Goal: Transaction & Acquisition: Purchase product/service

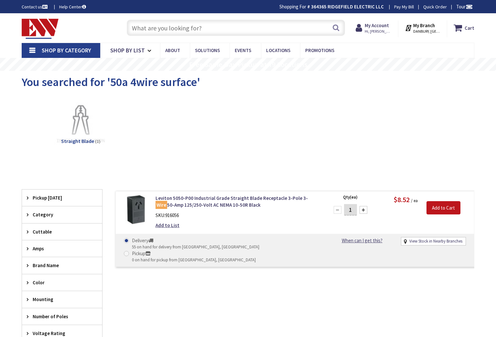
click at [242, 33] on input "text" at bounding box center [236, 28] width 218 height 16
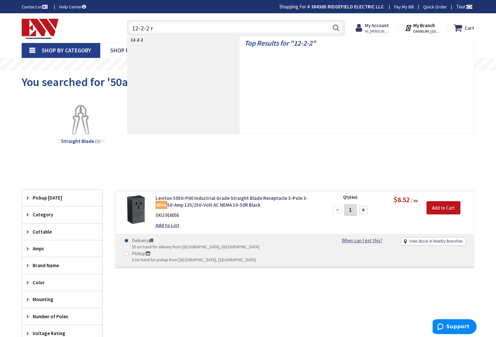
type input "12-2-2 rx"
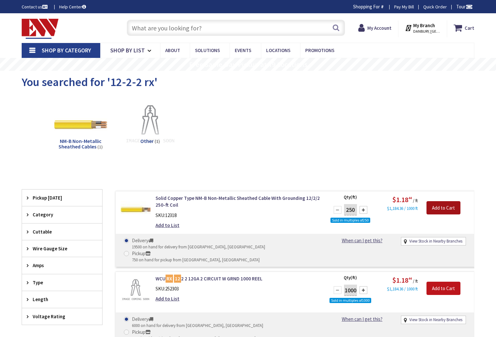
click at [436, 210] on input "Add to Cart" at bounding box center [443, 208] width 34 height 14
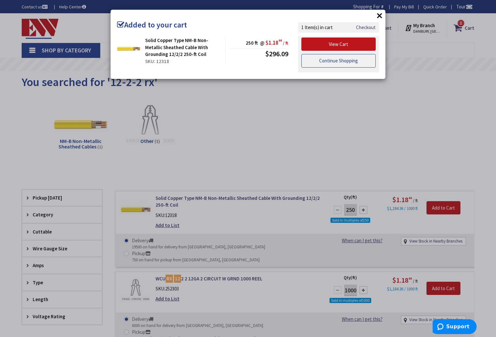
click at [348, 64] on link "Continue Shopping" at bounding box center [338, 61] width 74 height 14
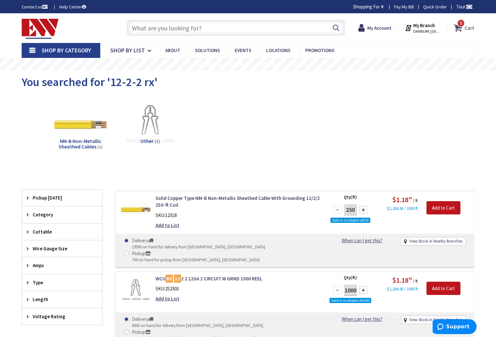
click at [459, 28] on icon at bounding box center [458, 28] width 11 height 12
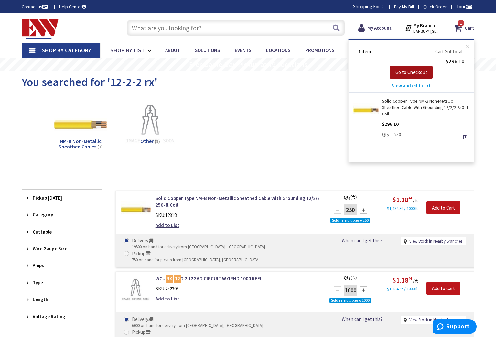
click at [414, 71] on span "Go to Checkout" at bounding box center [411, 72] width 32 height 6
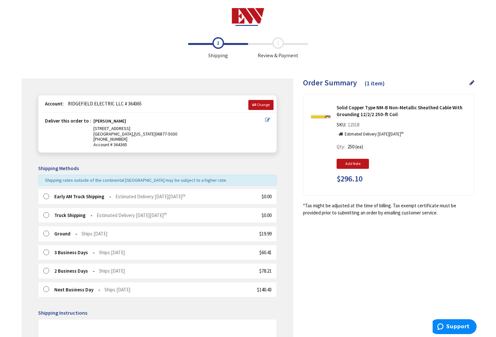
click at [47, 194] on label at bounding box center [48, 196] width 10 height 6
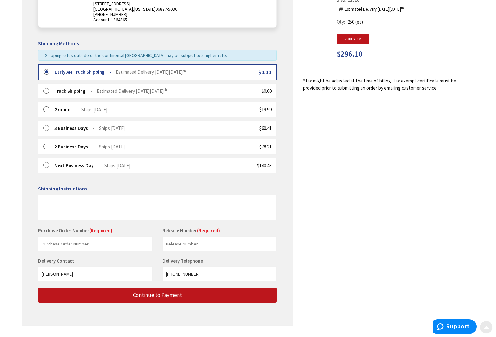
scroll to position [141, 0]
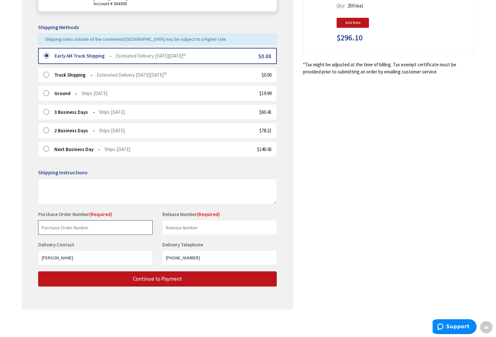
click at [80, 227] on input "text" at bounding box center [95, 227] width 114 height 15
type input "209 [GEOGRAPHIC_DATA]"
click at [189, 228] on input "text" at bounding box center [219, 227] width 114 height 15
type input "209 [GEOGRAPHIC_DATA]"
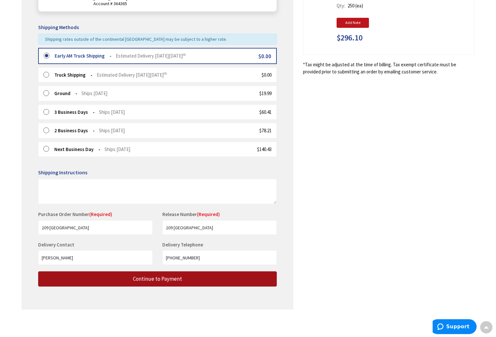
click at [155, 275] on span "Continue to Payment" at bounding box center [157, 278] width 49 height 7
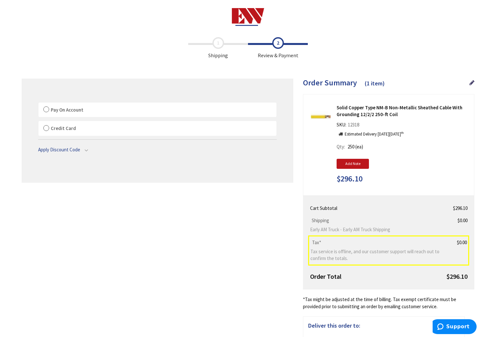
click at [47, 109] on label "Pay On Account" at bounding box center [157, 109] width 238 height 15
click at [38, 104] on input "Pay On Account" at bounding box center [38, 104] width 0 height 0
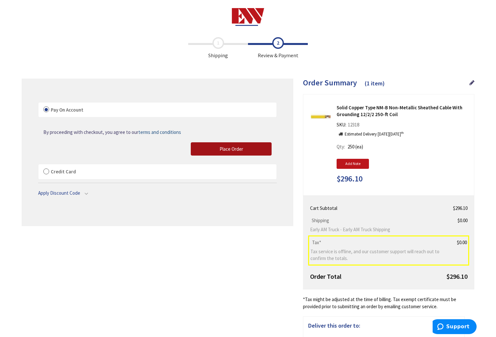
click at [237, 146] on span "Place Order" at bounding box center [231, 149] width 24 height 6
